Goal: Navigation & Orientation: Understand site structure

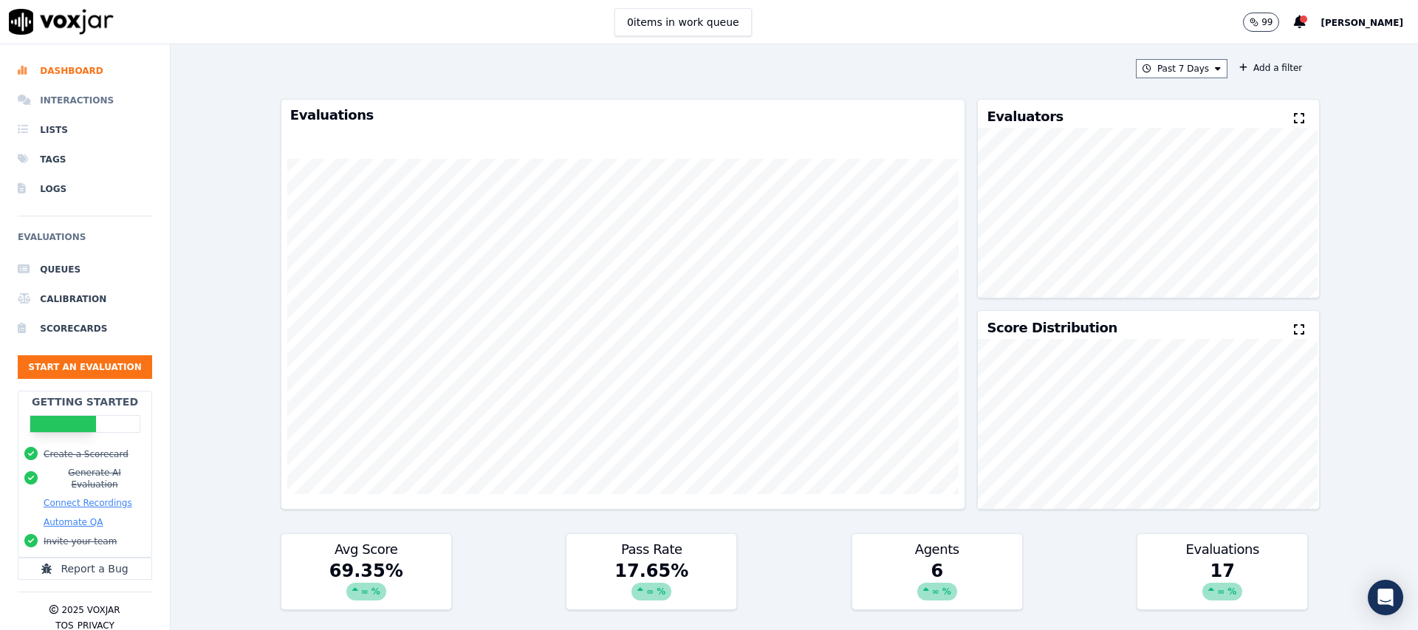
click at [76, 103] on li "Interactions" at bounding box center [85, 101] width 134 height 30
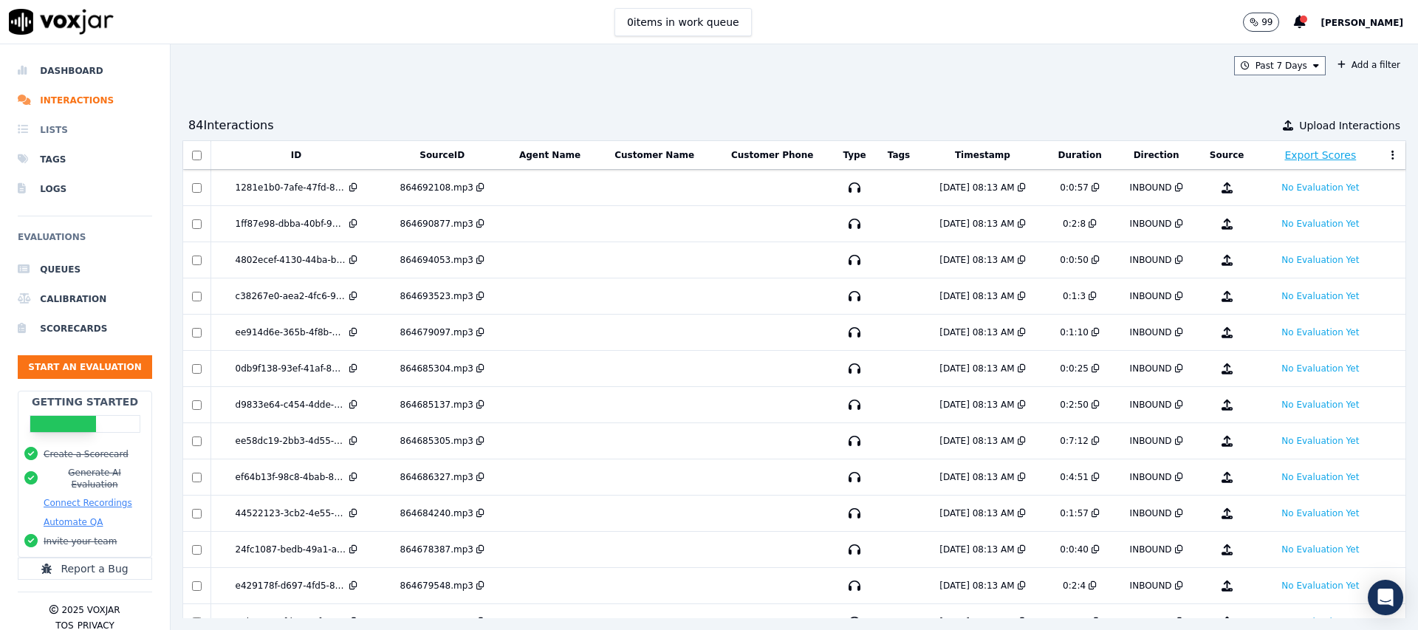
click at [81, 131] on li "Lists" at bounding box center [85, 130] width 134 height 30
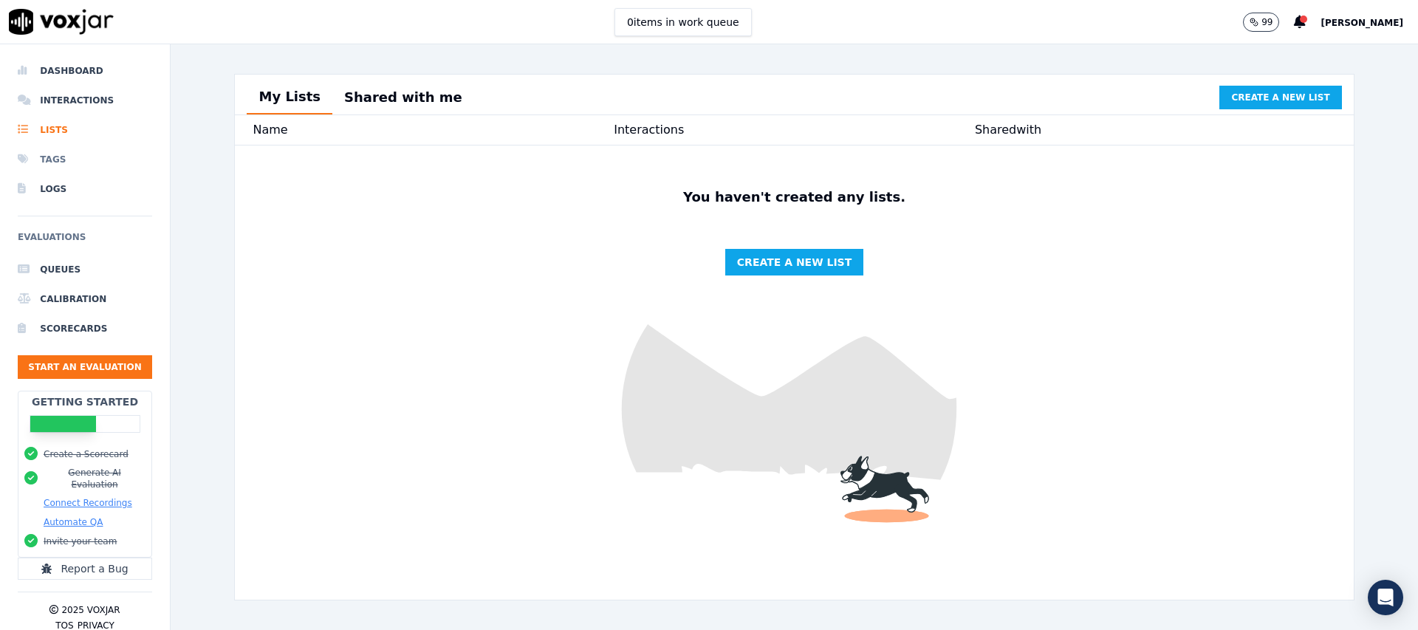
click at [69, 150] on li "Tags" at bounding box center [85, 160] width 134 height 30
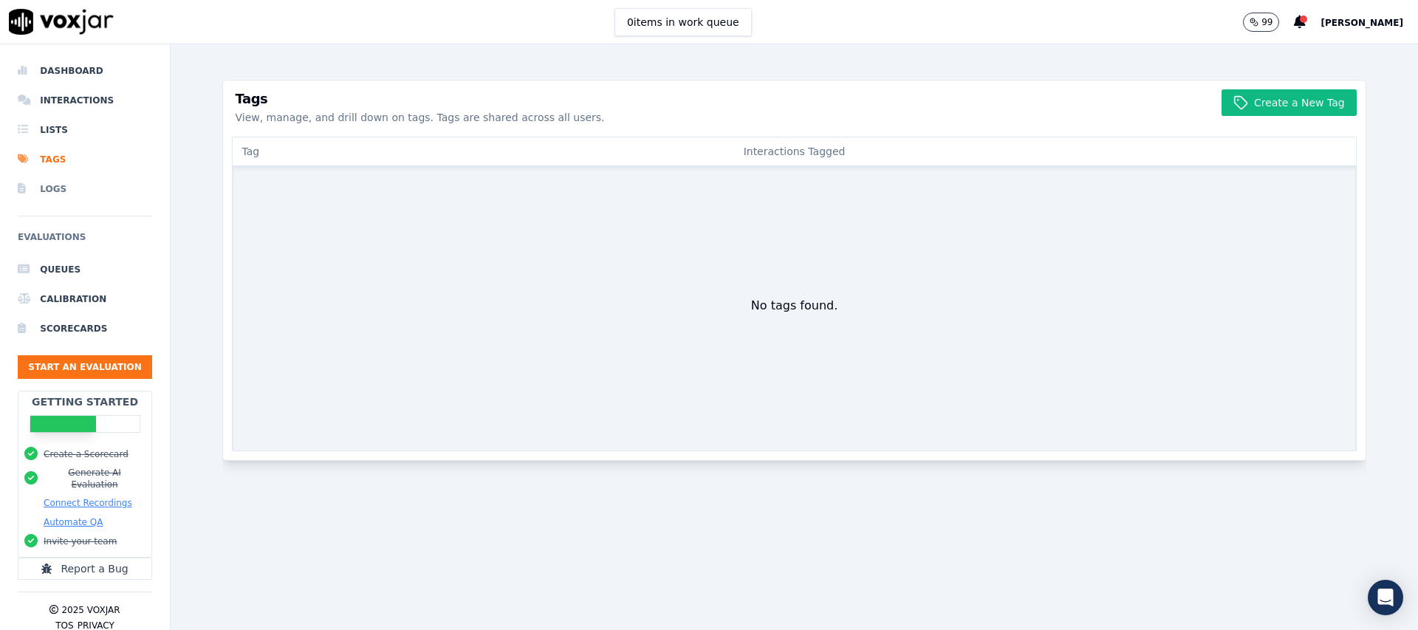
click at [48, 193] on li "Logs" at bounding box center [85, 189] width 134 height 30
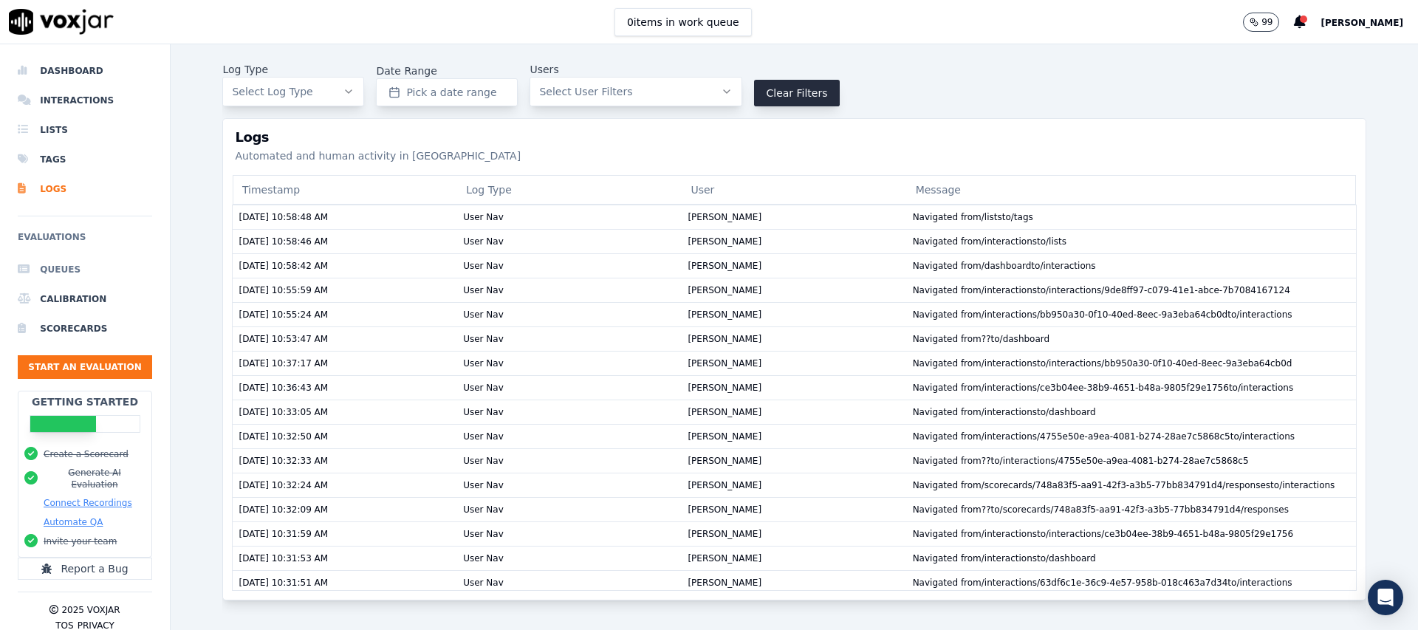
click at [78, 266] on li "Queues" at bounding box center [85, 270] width 134 height 30
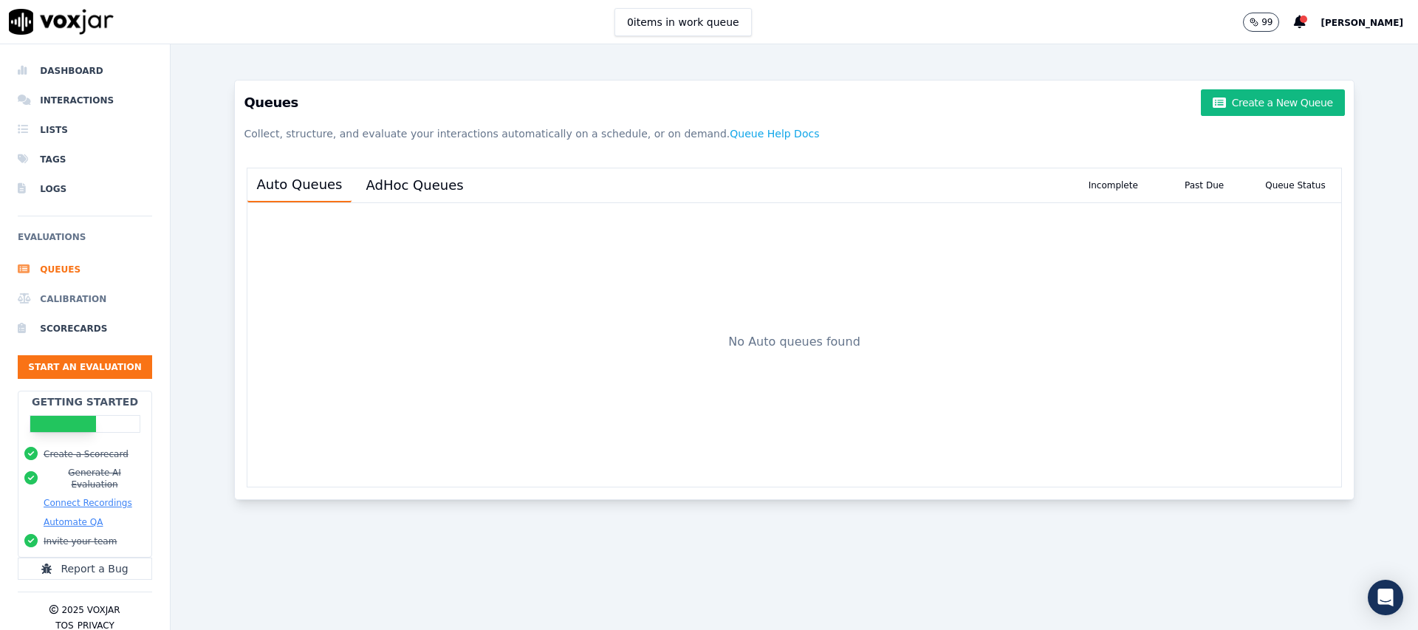
click at [106, 303] on li "Calibration" at bounding box center [85, 299] width 134 height 30
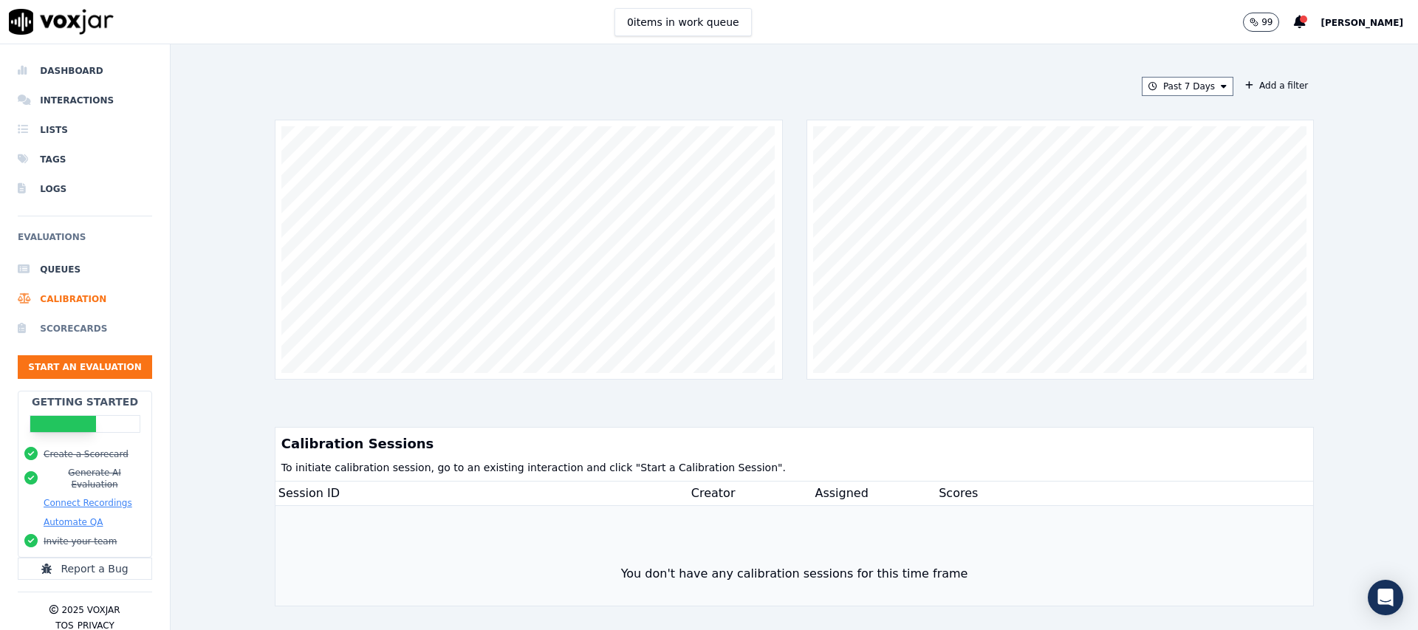
click at [85, 326] on li "Scorecards" at bounding box center [85, 329] width 134 height 30
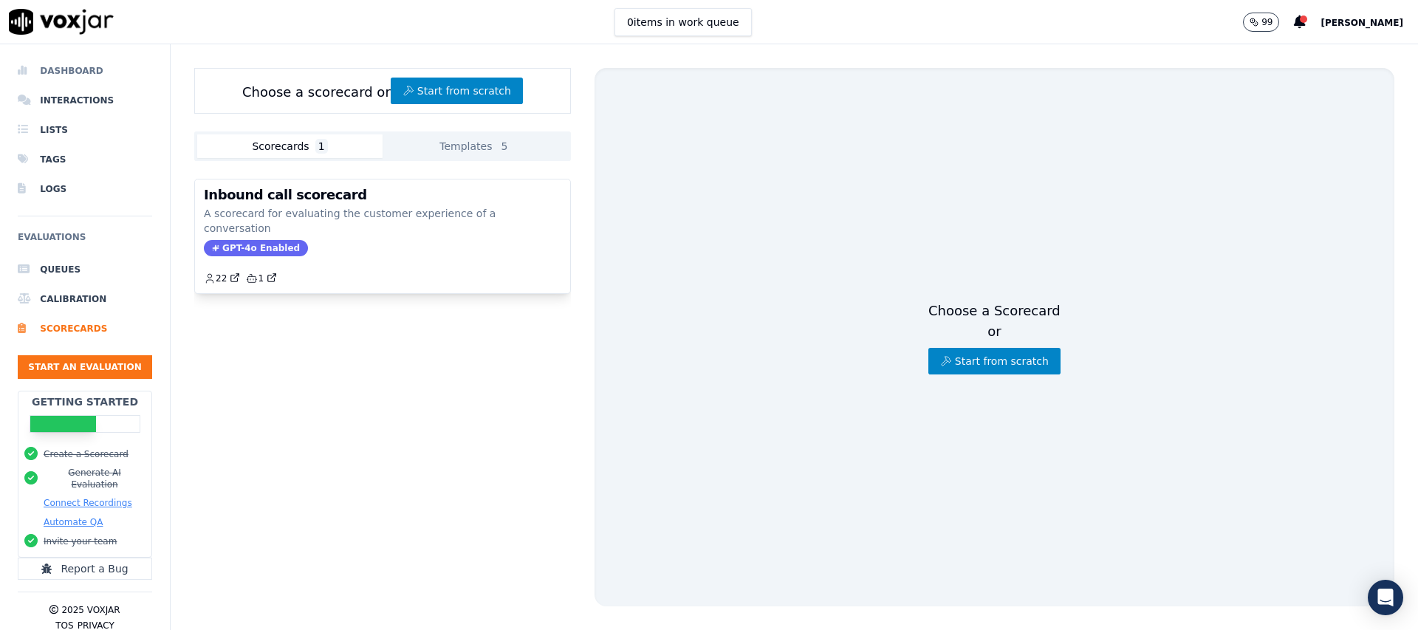
click at [65, 57] on li "Dashboard" at bounding box center [85, 71] width 134 height 30
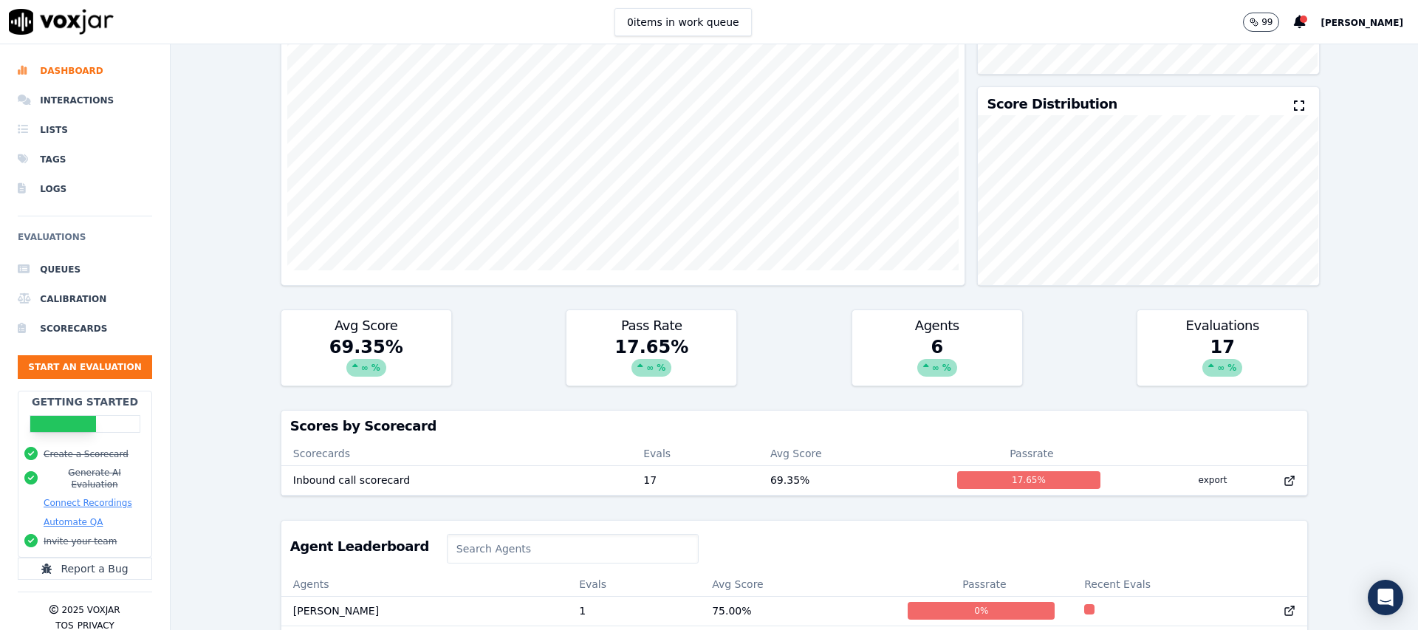
scroll to position [224, 0]
